Goal: Task Accomplishment & Management: Manage account settings

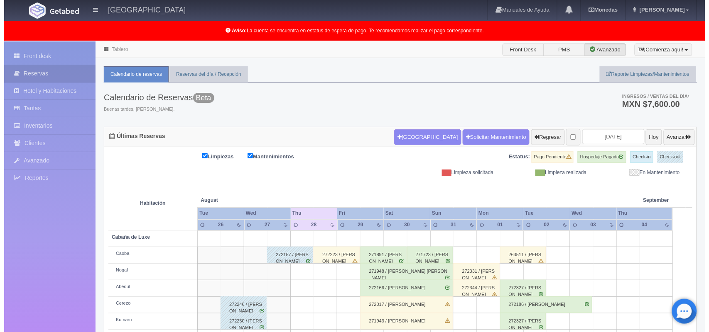
scroll to position [115, 0]
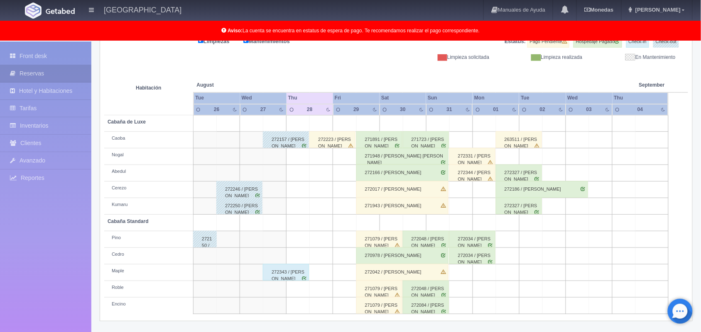
click at [318, 192] on td at bounding box center [321, 190] width 23 height 17
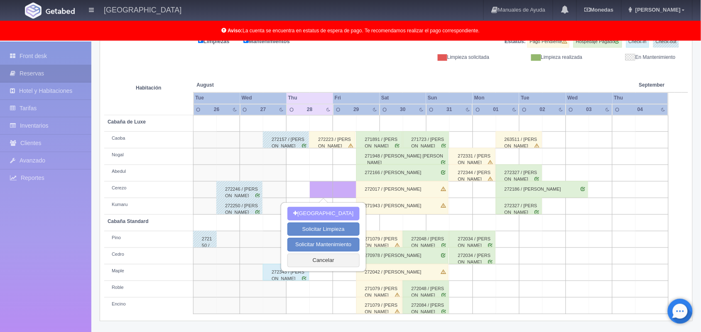
click at [323, 210] on button "Nueva Reserva" at bounding box center [323, 214] width 72 height 14
type input "[DATE]"
type input "29-08-2025"
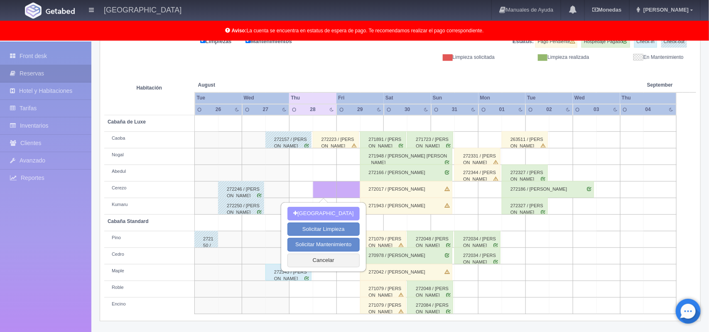
scroll to position [115, 0]
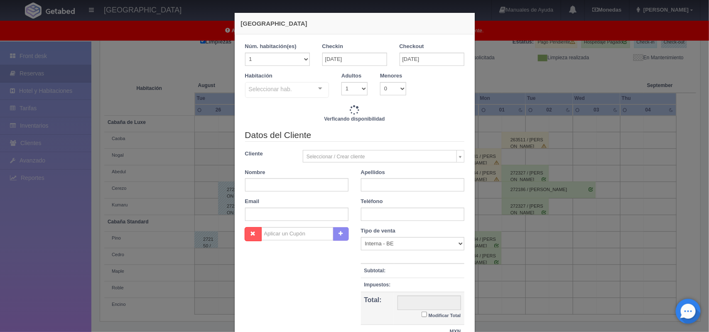
checkbox input "false"
type input "1500.00"
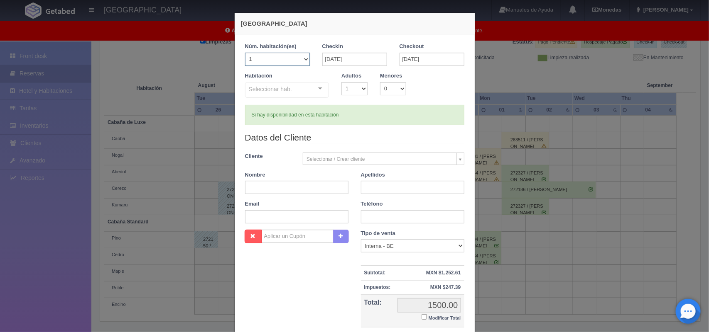
click at [299, 61] on select "1 2 3 4 5 6 7 8 9 10 11 12 13 14 15 16 17 18 19 20" at bounding box center [277, 59] width 65 height 13
checkbox input "false"
select select "2"
click at [245, 53] on select "1 2 3 4 5 6 7 8 9 10 11 12 13 14 15 16 17 18 19 20" at bounding box center [277, 59] width 65 height 13
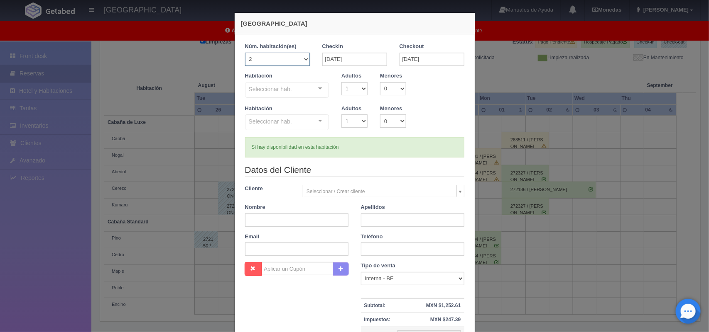
checkbox input "false"
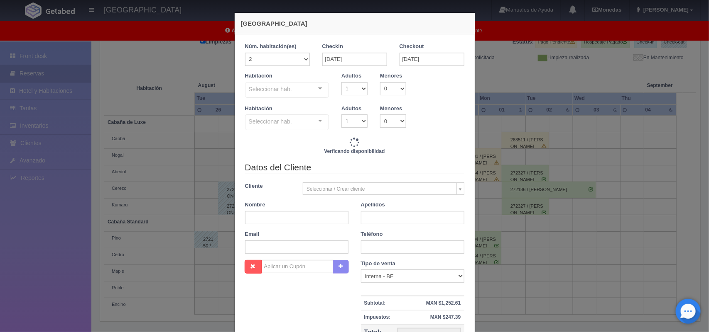
type input "3000.00"
checkbox input "false"
click at [310, 90] on div "Seleccionar hab. Cabaña de Luxe Cabaña de Luxe - Sin asignar Nogal Abedul Cerez…" at bounding box center [287, 90] width 84 height 17
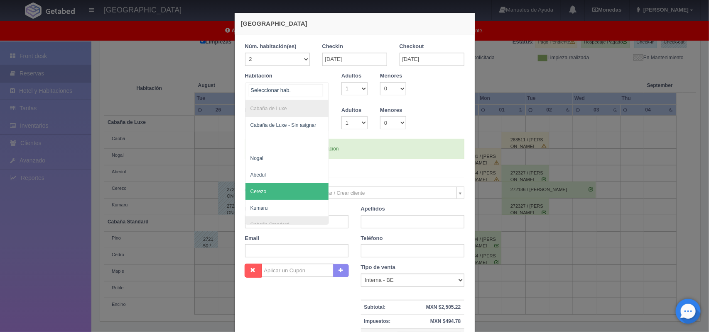
click at [279, 198] on span "Cerezo" at bounding box center [286, 191] width 83 height 17
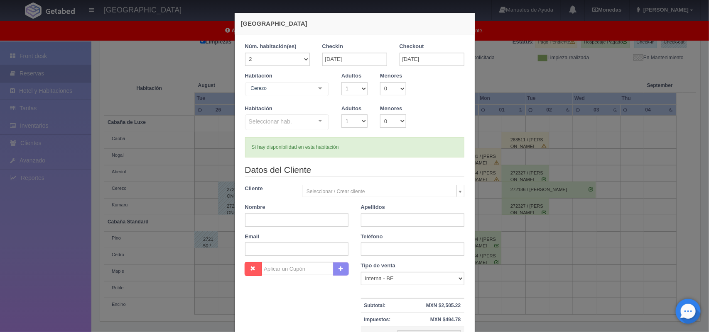
checkbox input "false"
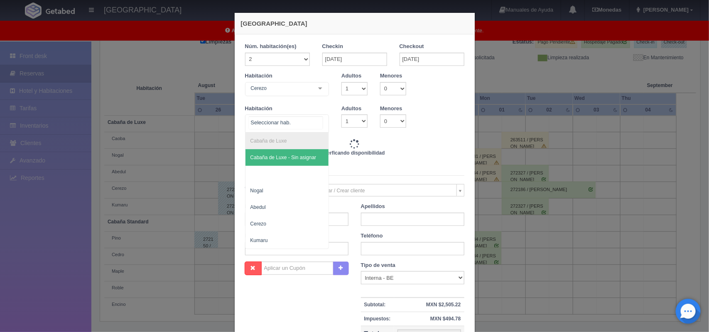
click at [314, 118] on div "Cabaña de Luxe Cabaña de Luxe - Sin asignar Nogal Abedul Cerezo Kumaru No eleme…" at bounding box center [287, 124] width 84 height 18
type input "3000.00"
checkbox input "false"
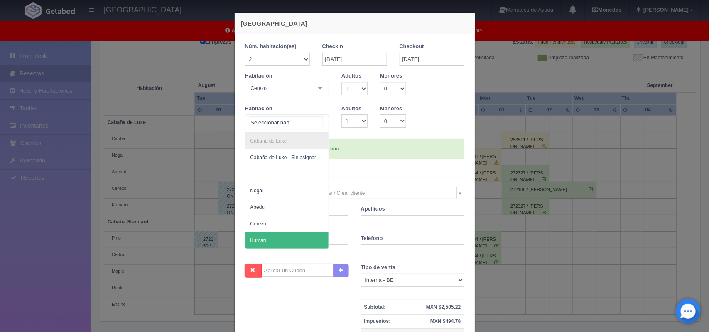
click at [262, 239] on span "Kumaru" at bounding box center [258, 241] width 17 height 6
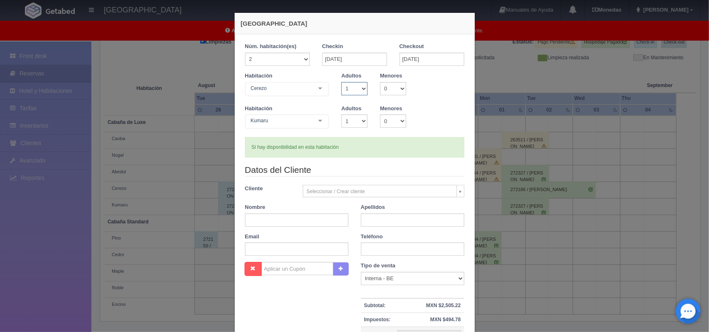
click at [359, 88] on select "1 2 3 4 5 6 7 8 9 10" at bounding box center [354, 88] width 26 height 13
select select "2"
click at [341, 82] on select "1 2 3 4 5 6 7 8 9 10" at bounding box center [354, 88] width 26 height 13
checkbox input "false"
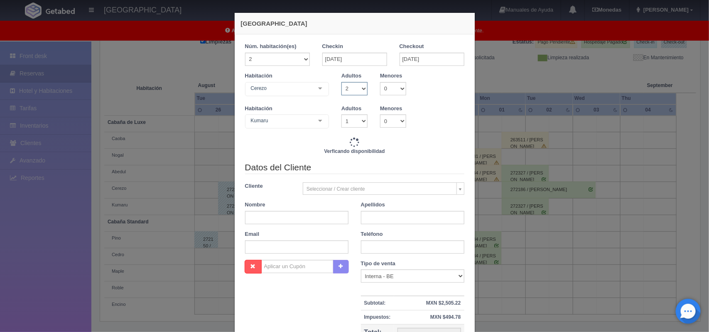
type input "3000.00"
checkbox input "false"
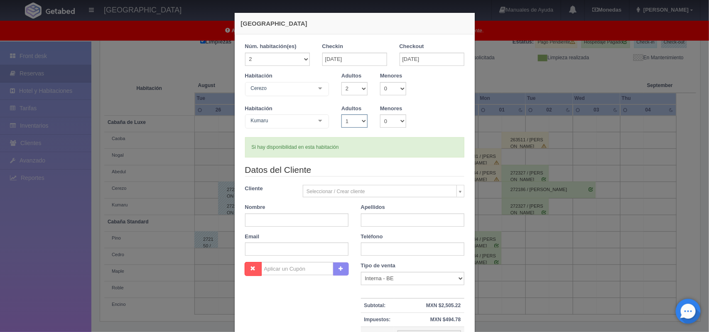
drag, startPoint x: 359, startPoint y: 123, endPoint x: 351, endPoint y: 144, distance: 22.6
click at [351, 144] on div "1 Núm. habitación(es) 1 2 3 4 5 6 7 8 9 10 11 12 13 14 15 16 17 18 19 20 Checki…" at bounding box center [354, 100] width 219 height 115
select select "2"
click at [341, 115] on select "1 2 3 4 5 6 7 8 9 10" at bounding box center [354, 121] width 26 height 13
checkbox input "false"
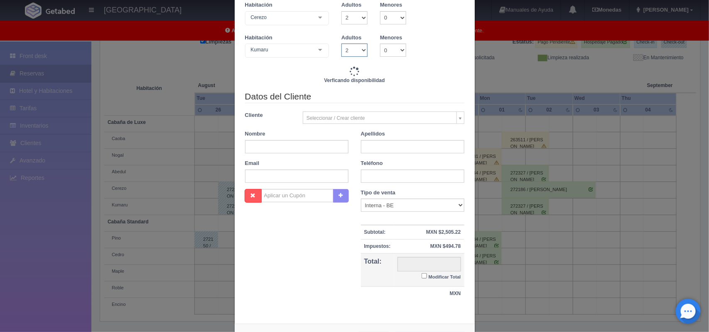
type input "3000.00"
checkbox input "false"
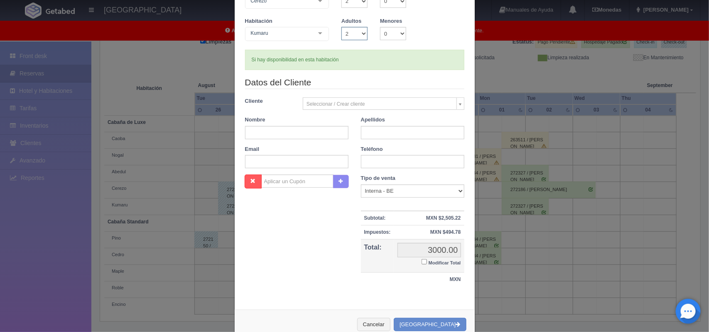
scroll to position [88, 0]
click at [293, 137] on input "text" at bounding box center [296, 132] width 103 height 13
type input "Eduardo David"
click at [374, 131] on input "text" at bounding box center [412, 132] width 103 height 13
type input "E"
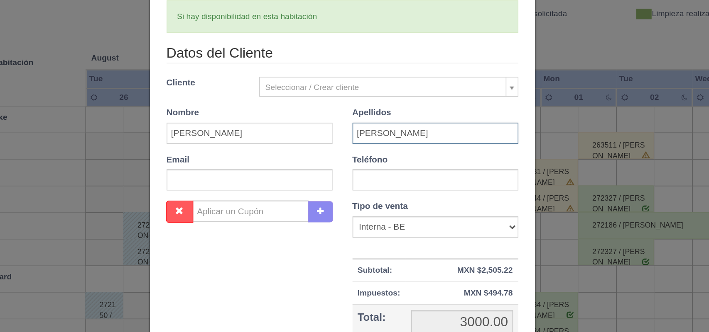
type input "Santos Espinoza"
click at [386, 167] on input "text" at bounding box center [412, 161] width 103 height 13
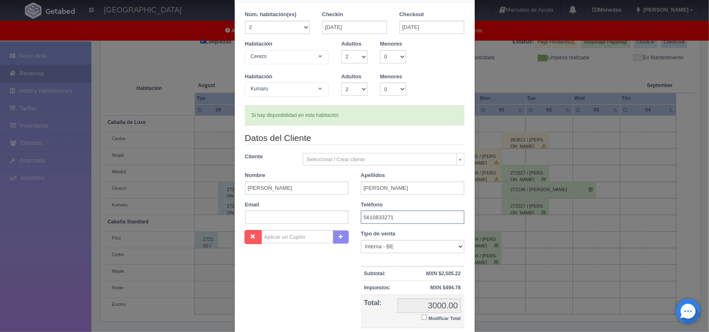
scroll to position [109, 0]
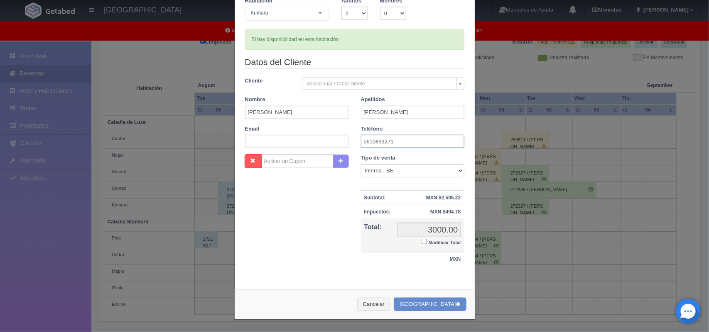
type input "5610833271"
click at [421, 244] on label "Modificar Total" at bounding box center [440, 242] width 39 height 10
click at [421, 244] on input "Modificar Total" at bounding box center [423, 241] width 5 height 5
checkbox input "true"
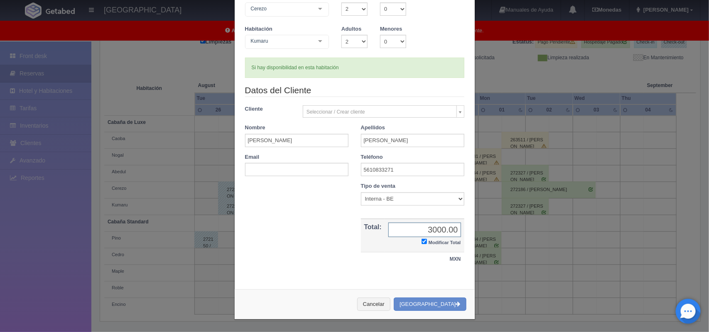
scroll to position [80, 0]
type input "2800.00"
drag, startPoint x: 439, startPoint y: 310, endPoint x: 389, endPoint y: 127, distance: 189.0
click at [389, 127] on div "Nueva Reserva 1 Núm. habitación(es) 1 2 3 4 5 6 7 8 9 10 11 12 13 14 15 16 17 1…" at bounding box center [354, 126] width 241 height 387
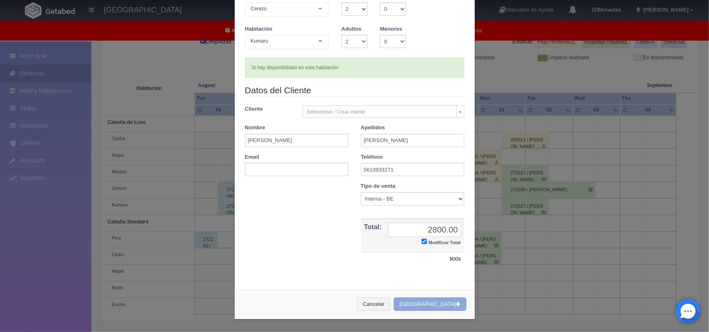
click at [425, 303] on button "[GEOGRAPHIC_DATA]" at bounding box center [429, 305] width 72 height 14
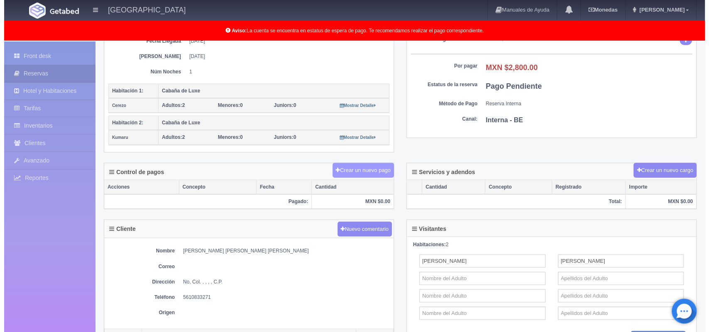
scroll to position [149, 0]
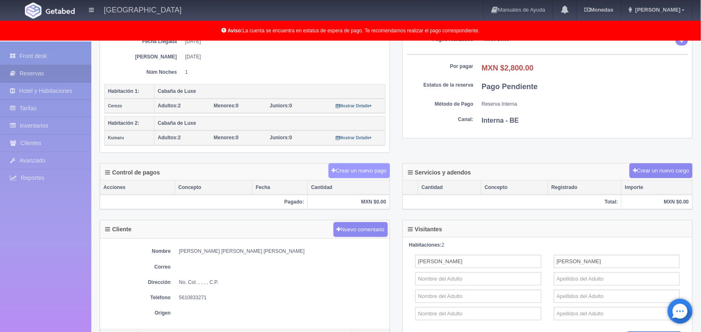
click at [358, 175] on button "Crear un nuevo pago" at bounding box center [358, 171] width 61 height 15
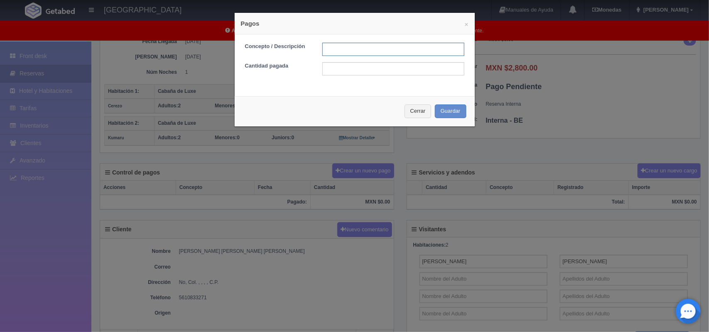
drag, startPoint x: 328, startPoint y: 52, endPoint x: 406, endPoint y: 128, distance: 108.9
click at [406, 128] on div "× Pagos Concepto / Descripción Cantidad pagada Cerrar Guardar" at bounding box center [354, 69] width 249 height 139
type input "pago efectivo"
click at [362, 71] on input "text" at bounding box center [393, 68] width 142 height 13
type input "2800.00"
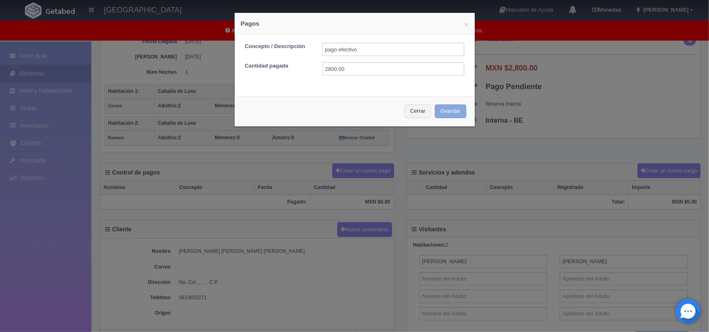
click at [451, 112] on button "Guardar" at bounding box center [451, 112] width 32 height 14
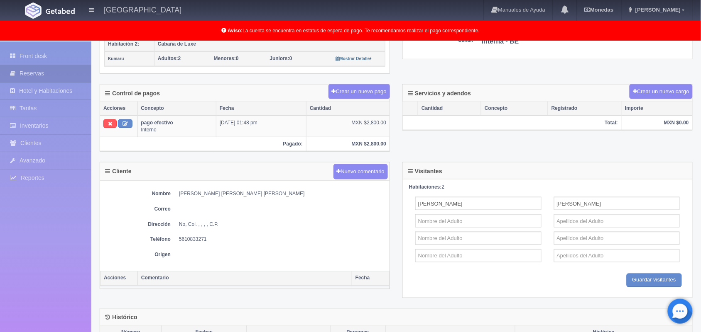
scroll to position [255, 0]
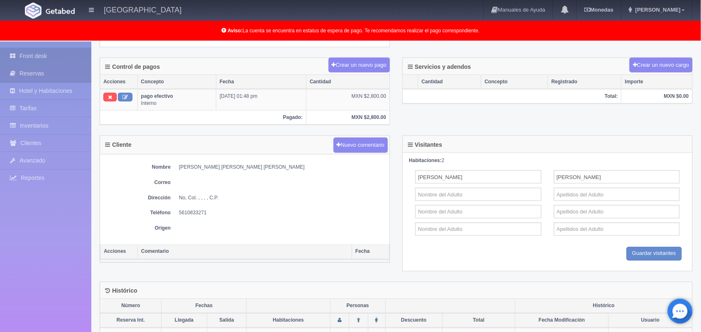
click at [57, 56] on link "Front desk" at bounding box center [45, 56] width 91 height 17
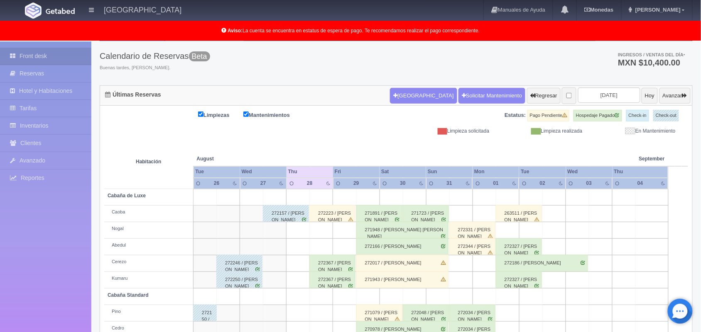
scroll to position [41, 0]
click at [588, 97] on input "2025-08-28" at bounding box center [609, 95] width 62 height 15
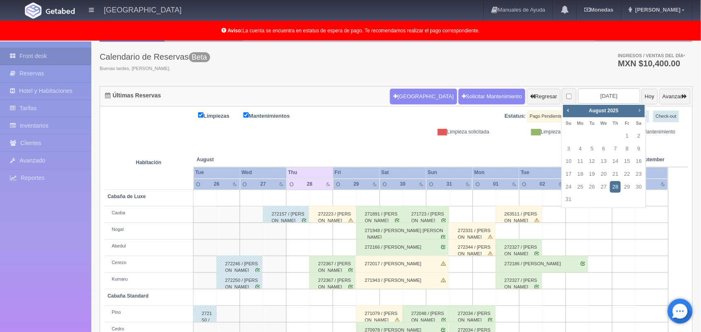
click at [635, 111] on link "Next" at bounding box center [639, 110] width 9 height 9
click at [640, 108] on span "Next" at bounding box center [639, 110] width 7 height 7
click at [625, 148] on link "10" at bounding box center [626, 149] width 11 height 12
type input "2025-10-10"
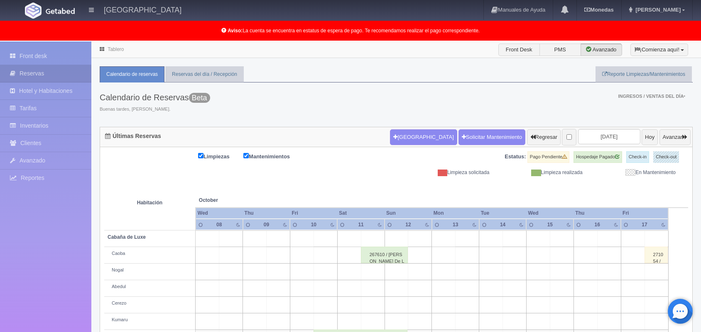
scroll to position [132, 0]
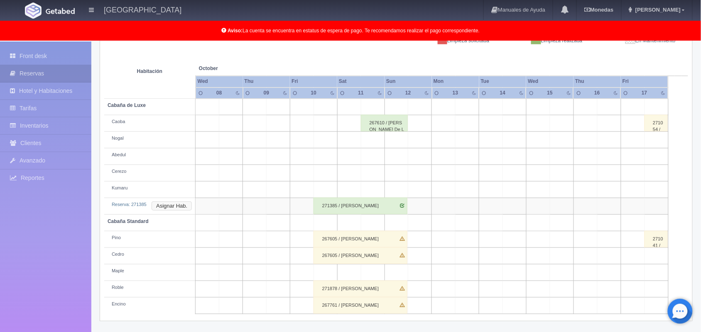
click at [175, 204] on button "Asignar Hab." at bounding box center [172, 206] width 40 height 9
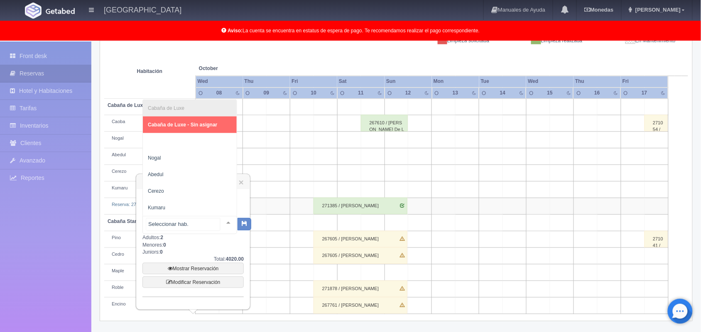
click at [220, 224] on div at bounding box center [228, 223] width 17 height 12
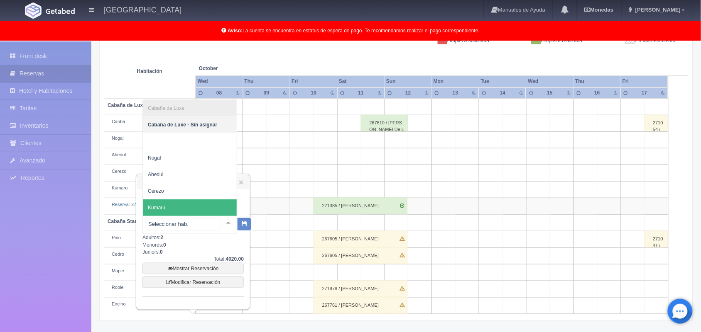
click at [194, 204] on span "Kumaru" at bounding box center [190, 208] width 94 height 17
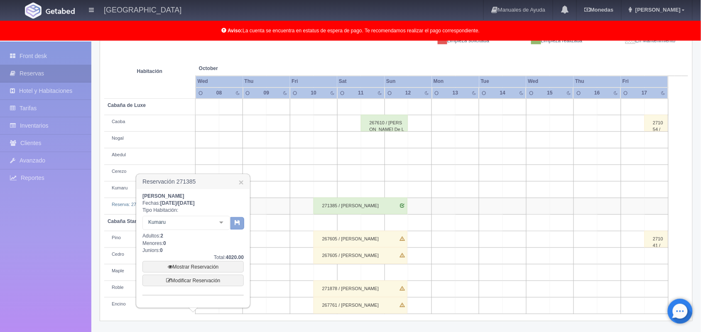
click at [237, 227] on button "button" at bounding box center [237, 224] width 14 height 12
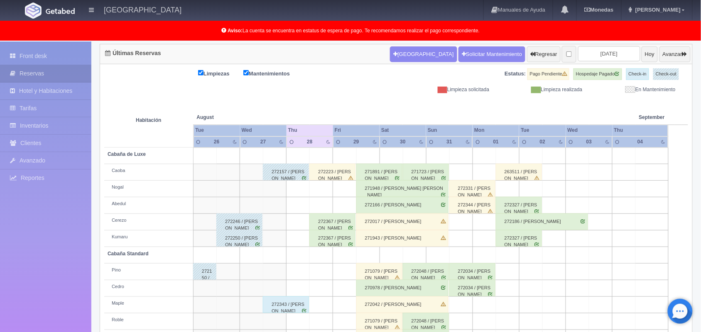
scroll to position [115, 0]
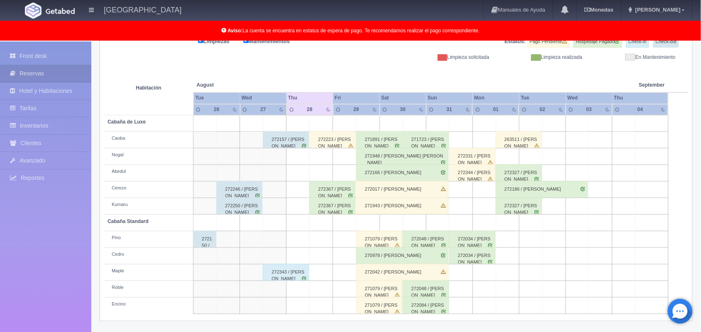
click at [292, 272] on div "272343 / Alan Vazquez" at bounding box center [286, 272] width 46 height 17
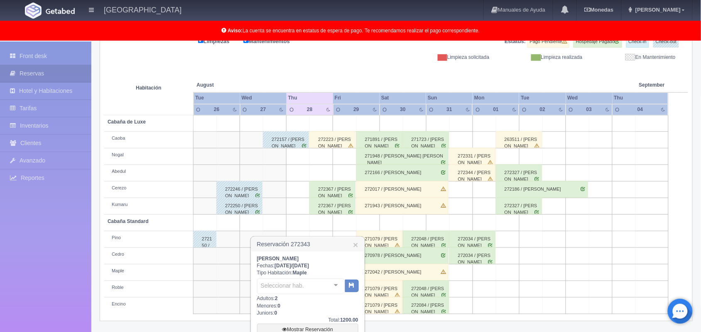
scroll to position [191, 0]
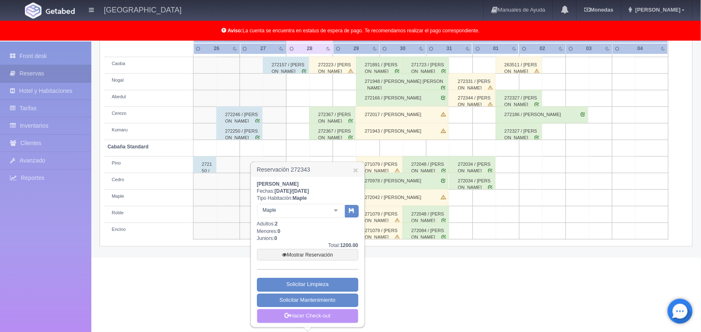
click at [316, 313] on link "Hacer Check-out" at bounding box center [307, 317] width 101 height 14
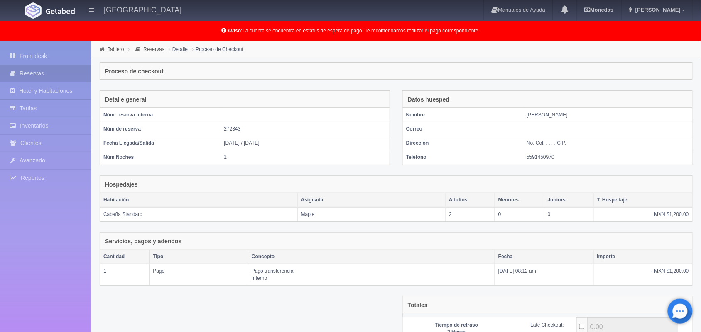
scroll to position [90, 0]
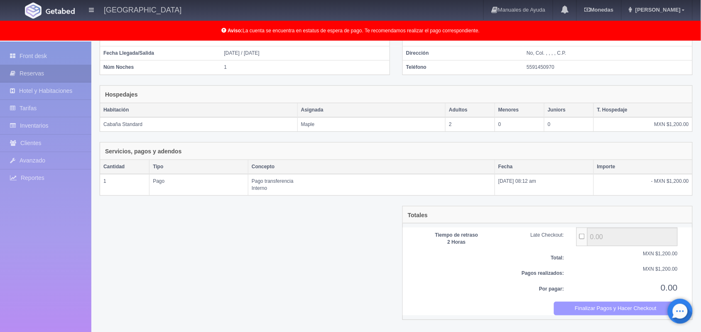
click at [619, 313] on button "Finalizar Pagos y Hacer Checkout" at bounding box center [616, 309] width 124 height 14
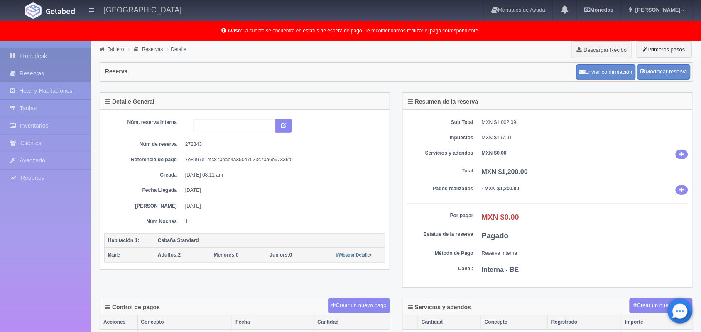
click at [42, 60] on link "Front desk" at bounding box center [45, 56] width 91 height 17
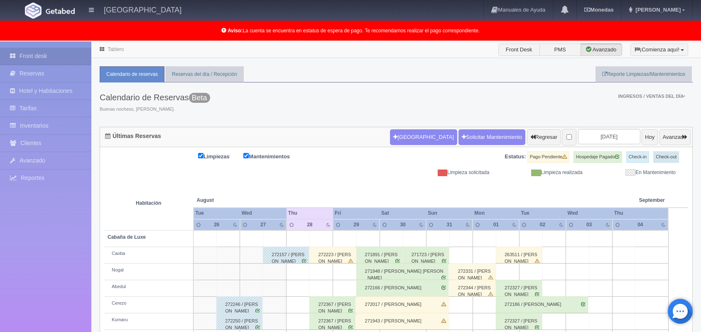
scroll to position [115, 0]
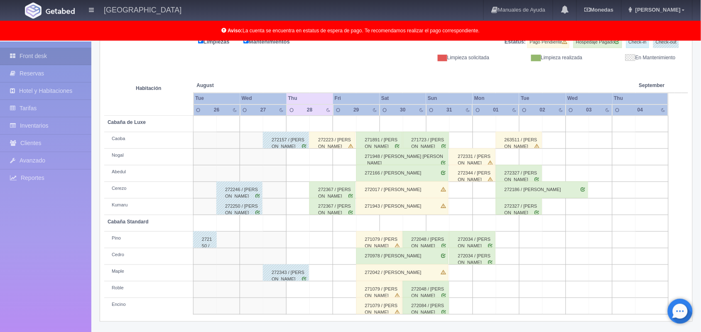
click at [296, 137] on div "272157 / [PERSON_NAME]" at bounding box center [286, 140] width 46 height 17
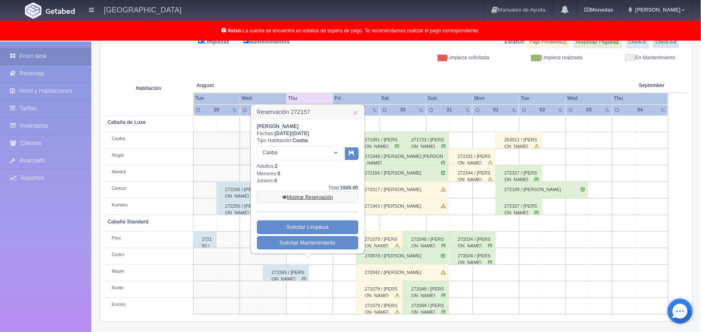
click at [322, 197] on link "Mostrar Reservación" at bounding box center [307, 198] width 101 height 12
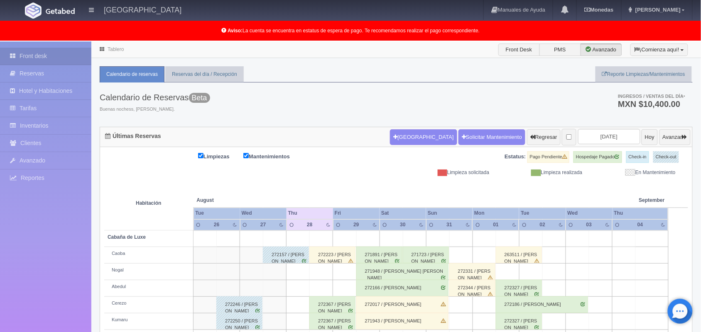
scroll to position [115, 0]
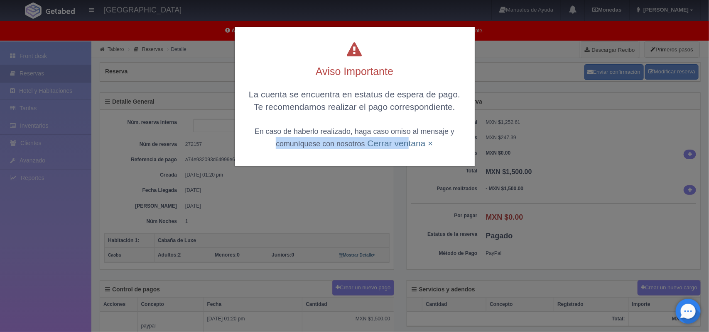
drag, startPoint x: 405, startPoint y: 146, endPoint x: 245, endPoint y: 162, distance: 160.7
click at [245, 162] on div "Aviso Importante La cuenta se encuentra en estatus de espera de pago. Te recome…" at bounding box center [355, 96] width 240 height 139
click at [252, 194] on div "Aviso Importante La cuenta se encuentra en estatus de espera de pago. Te recome…" at bounding box center [354, 166] width 709 height 332
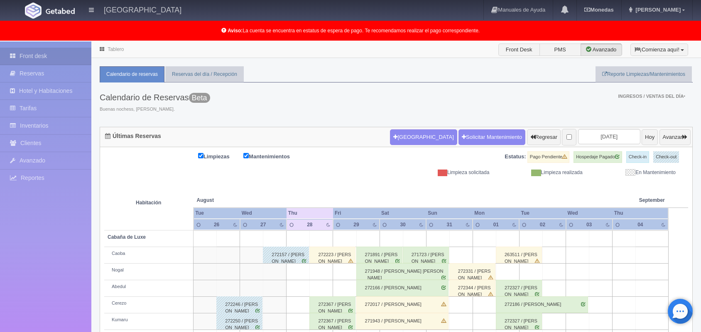
scroll to position [115, 0]
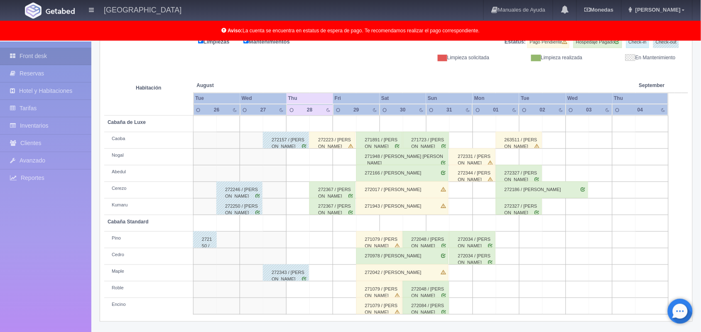
click at [348, 142] on div "272223 / [PERSON_NAME]" at bounding box center [332, 140] width 46 height 17
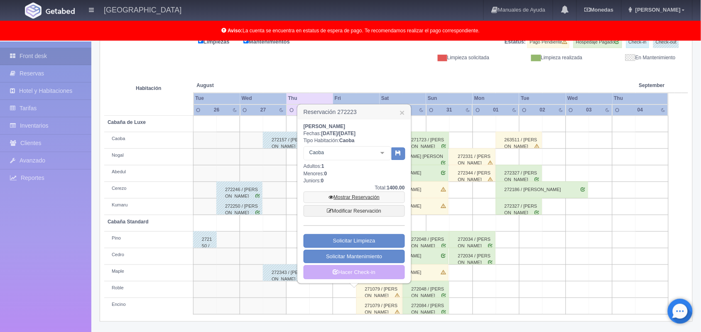
click at [370, 192] on link "Mostrar Reservación" at bounding box center [353, 198] width 101 height 12
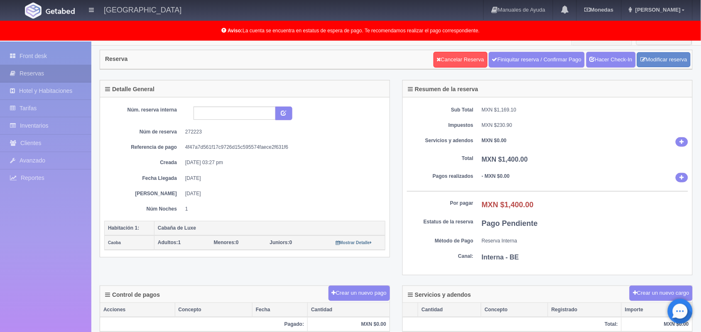
scroll to position [5, 0]
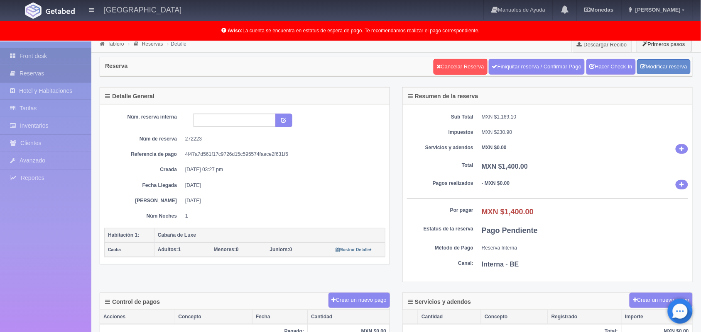
click at [35, 59] on link "Front desk" at bounding box center [45, 56] width 91 height 17
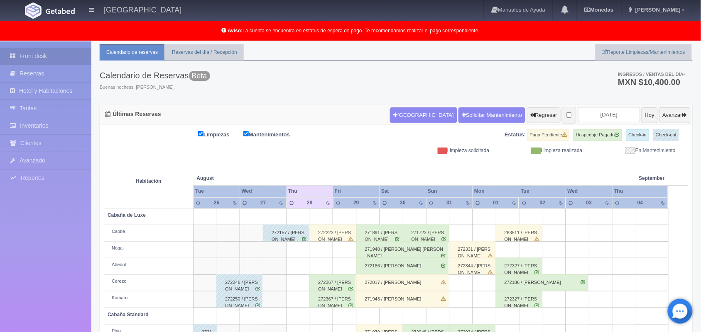
scroll to position [115, 0]
